Goal: Task Accomplishment & Management: Complete application form

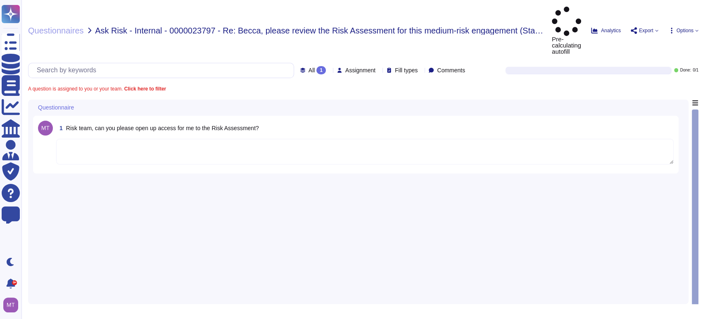
click at [146, 139] on textarea at bounding box center [364, 152] width 617 height 26
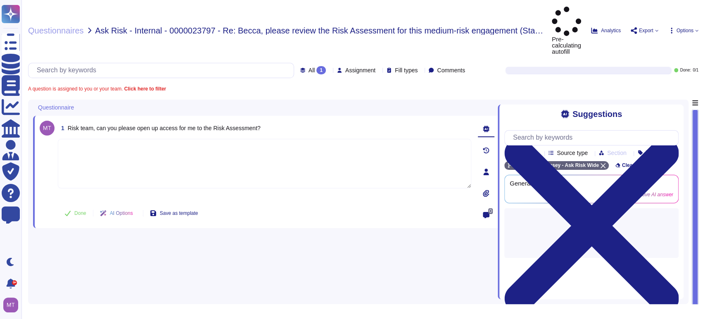
paste textarea "We are looping in @risk cms team & EWs team to assist with the query below. Cou…"
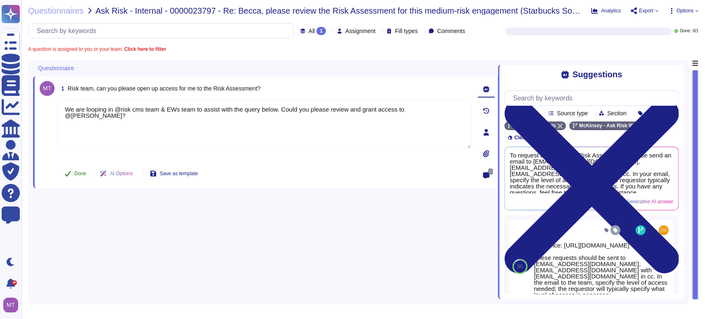
click at [75, 174] on span "Done" at bounding box center [80, 173] width 12 height 5
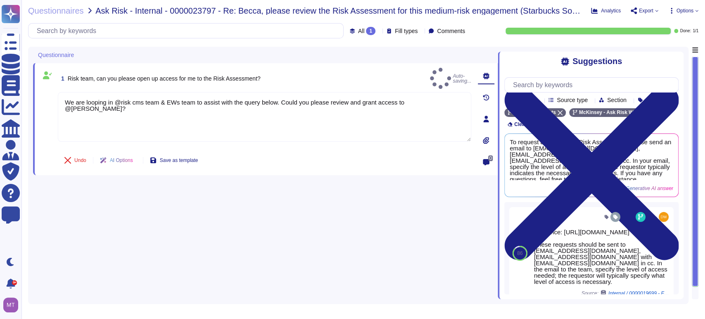
type textarea "We are looping in @risk cms team & EWs team to assist with the query below. Cou…"
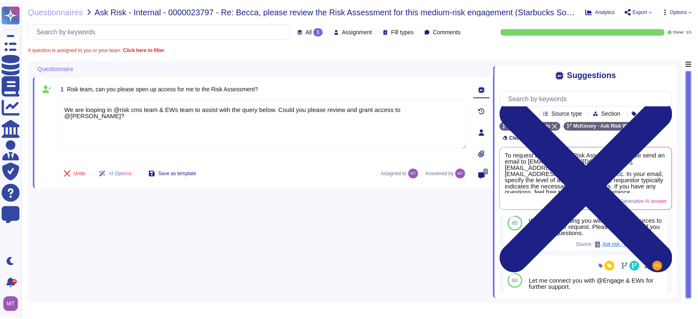
scroll to position [119, 0]
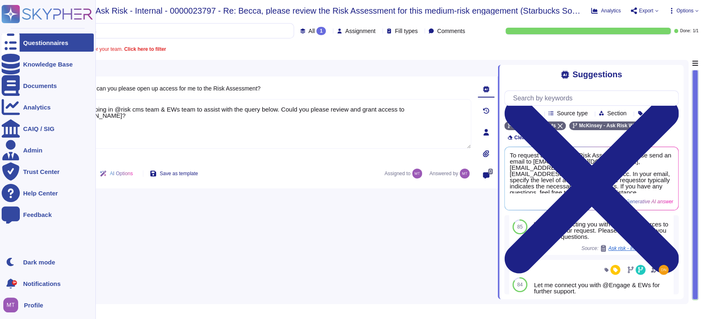
click at [16, 40] on div at bounding box center [11, 42] width 18 height 18
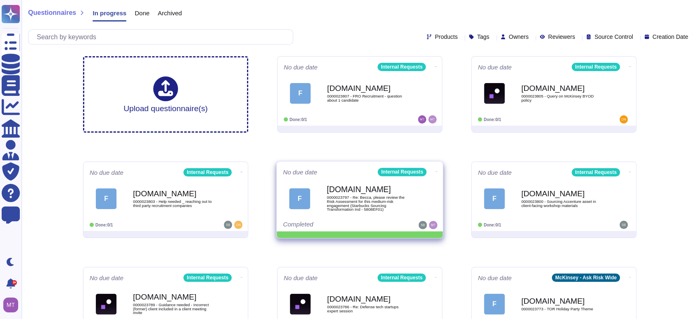
click at [436, 171] on icon at bounding box center [437, 172] width 2 height 2
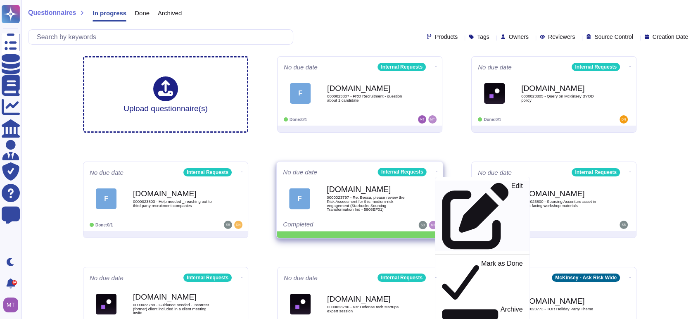
click at [511, 187] on p "Edit" at bounding box center [517, 215] width 12 height 67
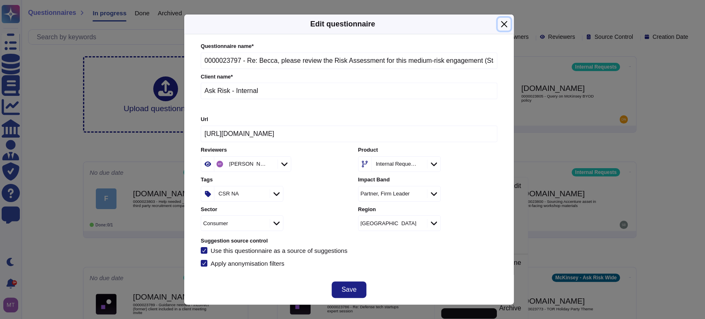
click at [504, 26] on button "Close" at bounding box center [503, 24] width 13 height 13
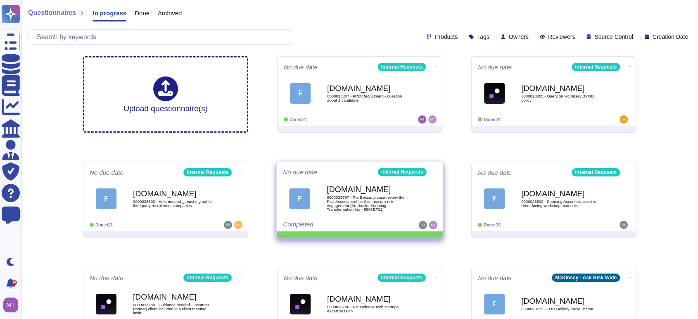
click at [436, 171] on icon at bounding box center [437, 172] width 2 height 2
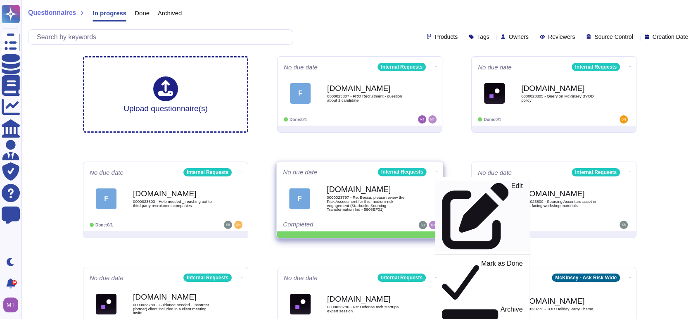
click at [511, 183] on p "Edit" at bounding box center [517, 215] width 12 height 67
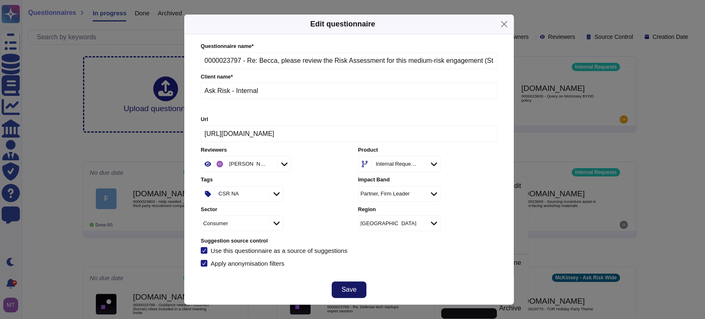
click at [348, 287] on span "Save" at bounding box center [348, 289] width 15 height 7
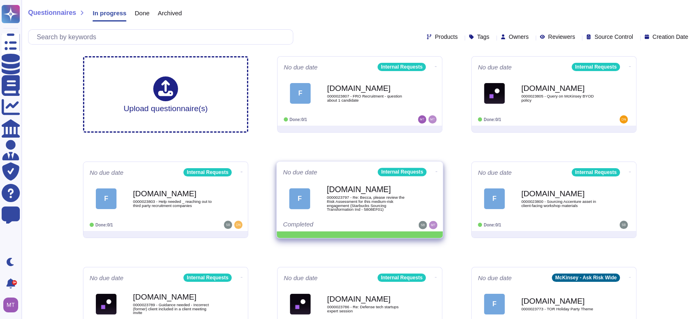
click at [436, 171] on icon at bounding box center [437, 172] width 2 height 2
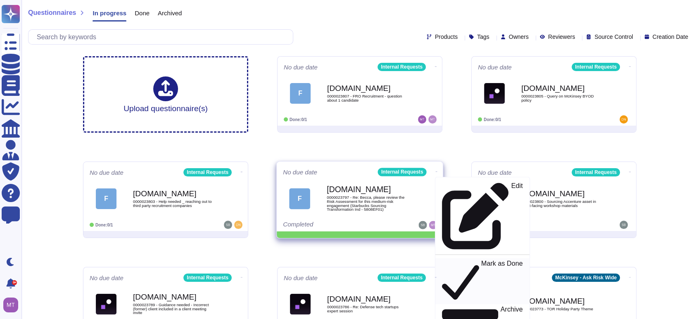
click at [481, 260] on p "Mark as Done" at bounding box center [502, 281] width 42 height 42
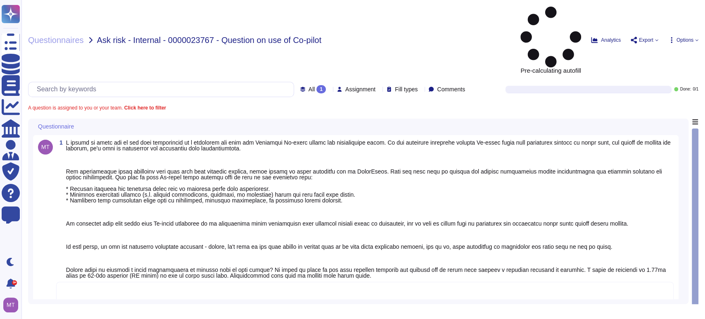
click at [86, 282] on textarea at bounding box center [364, 295] width 617 height 26
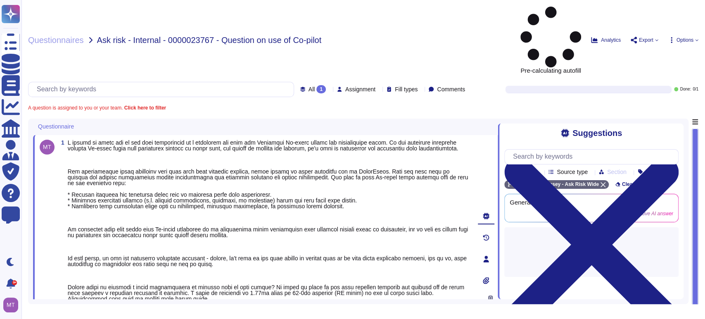
paste textarea "We are connecting you with @[PERSON_NAME], @Sharder [DEMOGRAPHIC_DATA], @[PERSO…"
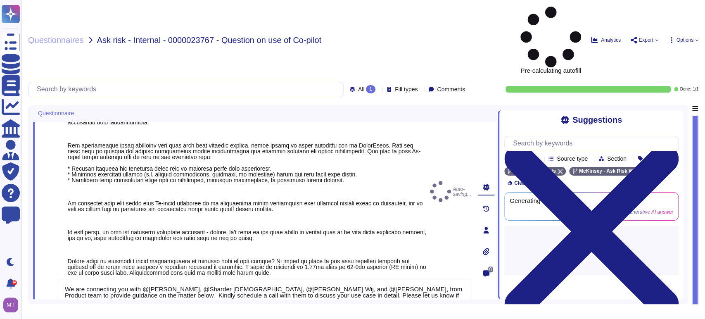
type textarea "We are connecting you with @[PERSON_NAME], @Sharder [DEMOGRAPHIC_DATA], @[PERSO…"
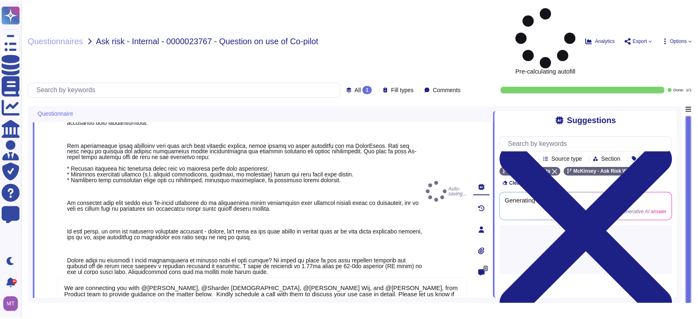
scroll to position [22, 0]
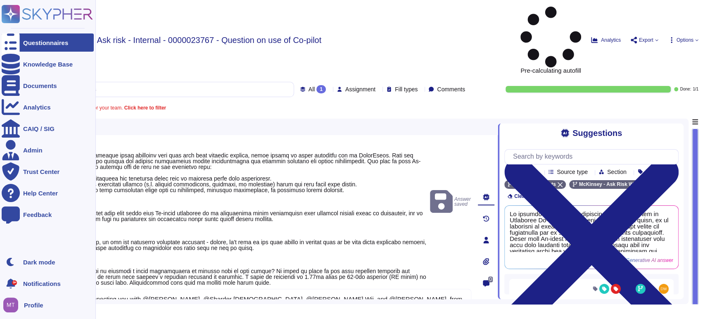
click at [15, 43] on icon at bounding box center [11, 43] width 18 height 24
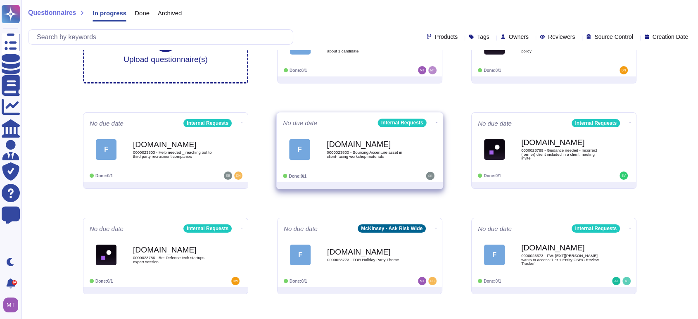
scroll to position [137, 0]
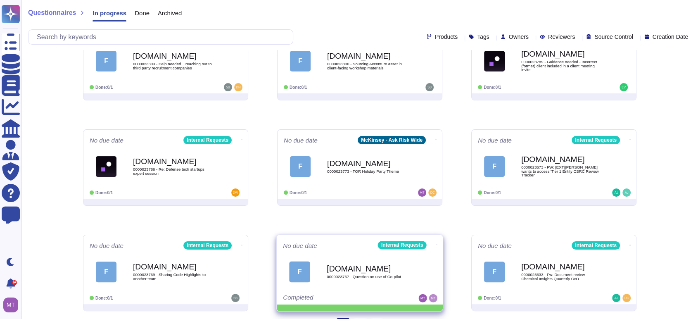
click at [436, 244] on icon at bounding box center [437, 245] width 2 height 2
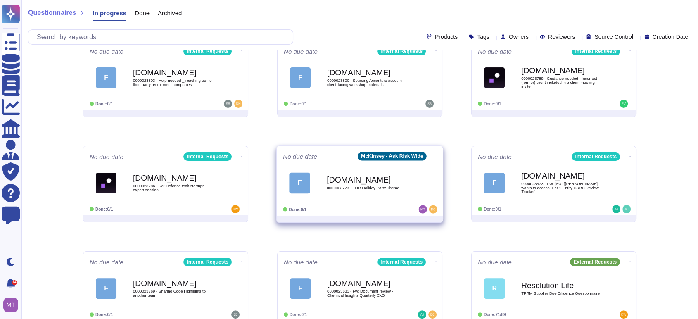
scroll to position [135, 0]
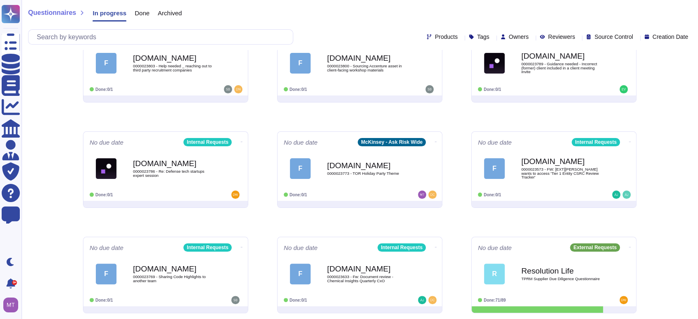
click at [142, 12] on span "Done" at bounding box center [142, 13] width 15 height 6
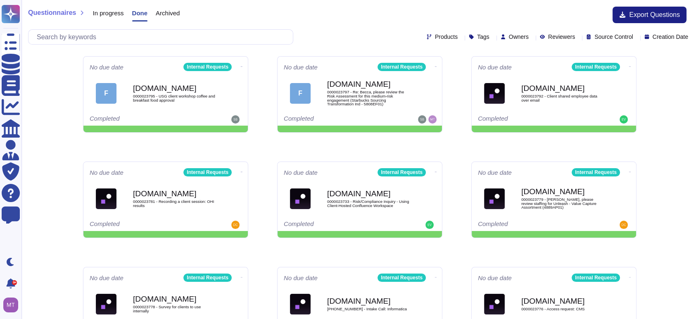
click at [102, 10] on span "In progress" at bounding box center [107, 13] width 31 height 6
